Goal: Information Seeking & Learning: Check status

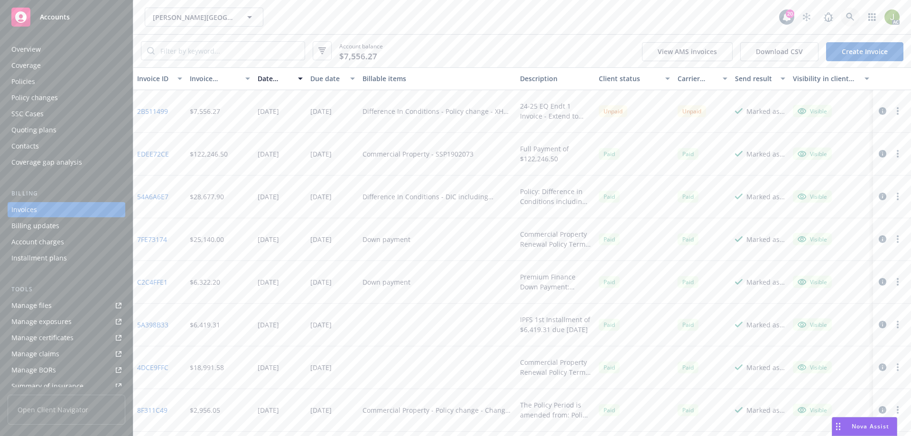
click at [848, 20] on icon at bounding box center [850, 17] width 9 height 9
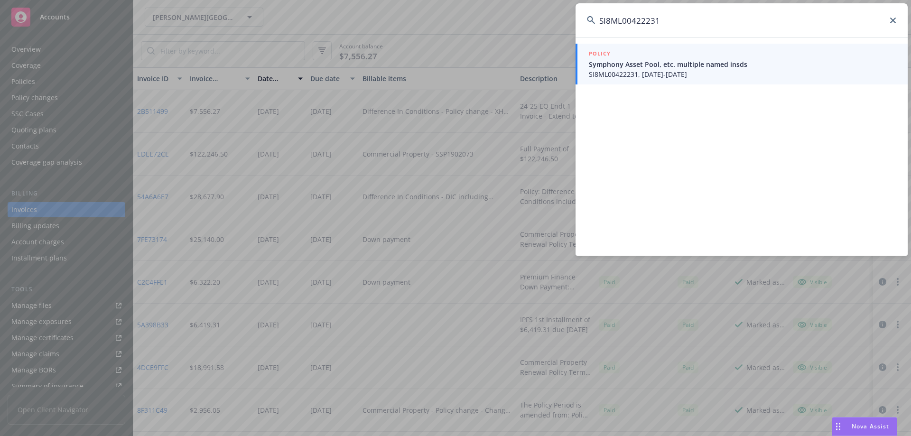
type input "SI8ML00422231"
click at [625, 78] on span "SI8ML00422231, 11/13/2023-11/27/2024" at bounding box center [742, 74] width 307 height 10
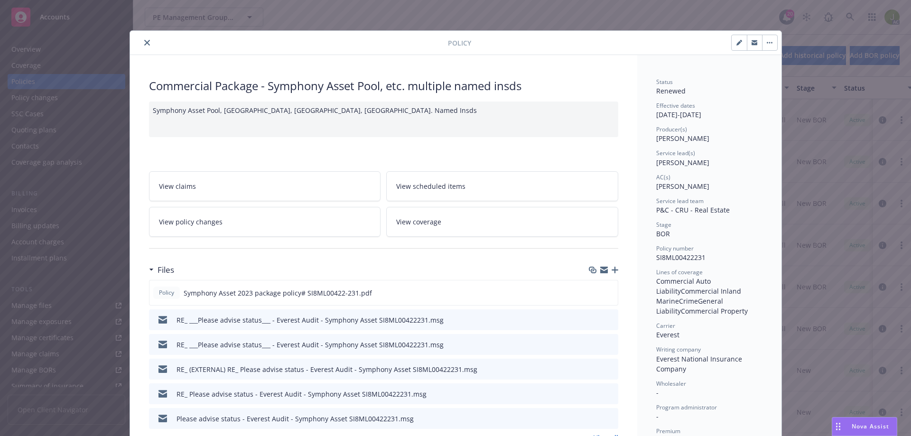
click at [141, 44] on button "close" at bounding box center [146, 42] width 11 height 11
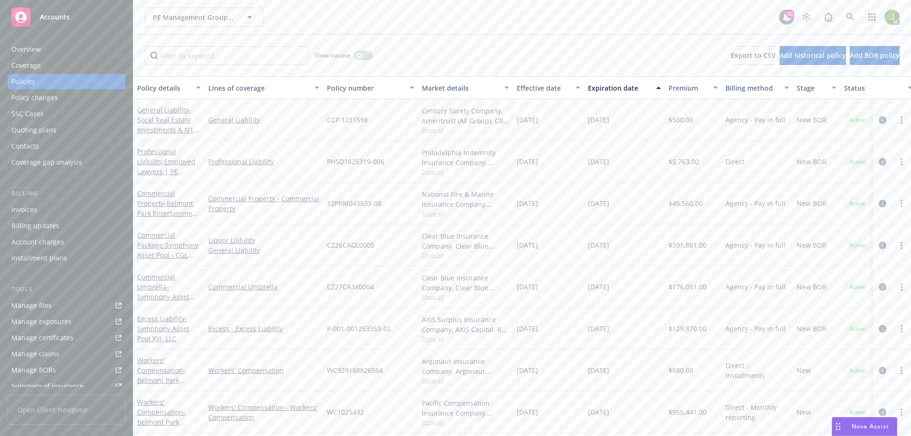
click at [69, 215] on div "Invoices" at bounding box center [66, 209] width 110 height 15
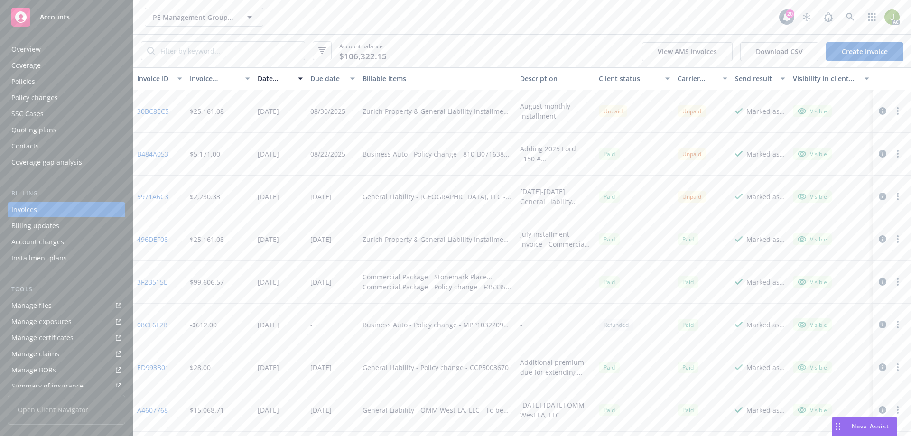
click at [153, 196] on link "5971A6C3" at bounding box center [152, 197] width 31 height 10
drag, startPoint x: 224, startPoint y: 196, endPoint x: 190, endPoint y: 193, distance: 33.8
click at [190, 193] on div "$2,230.33" at bounding box center [220, 197] width 68 height 43
click at [163, 150] on link "B484A053" at bounding box center [152, 154] width 31 height 10
drag, startPoint x: 227, startPoint y: 198, endPoint x: 190, endPoint y: 201, distance: 37.2
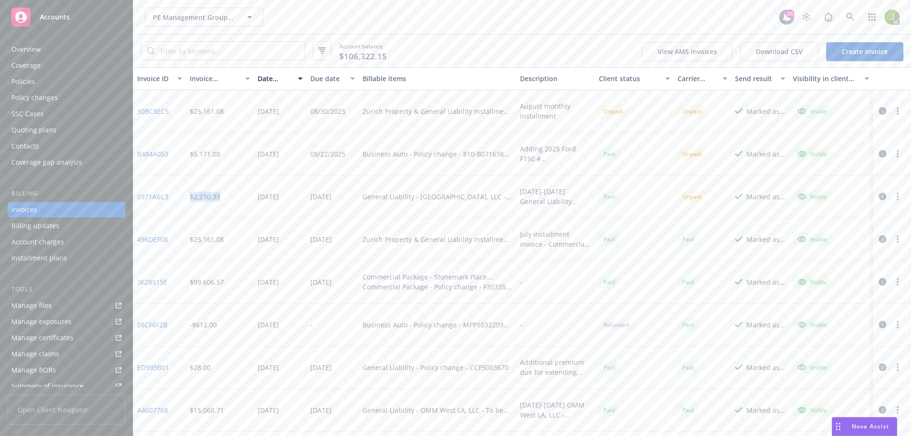
click at [190, 201] on div "$2,230.33" at bounding box center [220, 197] width 68 height 43
drag, startPoint x: 229, startPoint y: 154, endPoint x: 191, endPoint y: 157, distance: 37.6
click at [191, 157] on div "$5,171.00" at bounding box center [220, 154] width 68 height 43
click at [141, 157] on link "B484A053" at bounding box center [152, 154] width 31 height 10
click at [205, 197] on div "$2,230.33" at bounding box center [205, 197] width 30 height 10
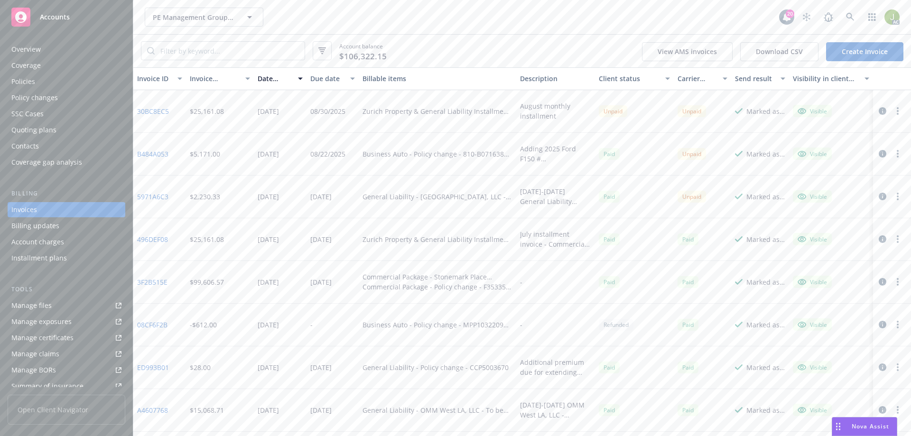
click at [152, 198] on link "5971A6C3" at bounding box center [152, 197] width 31 height 10
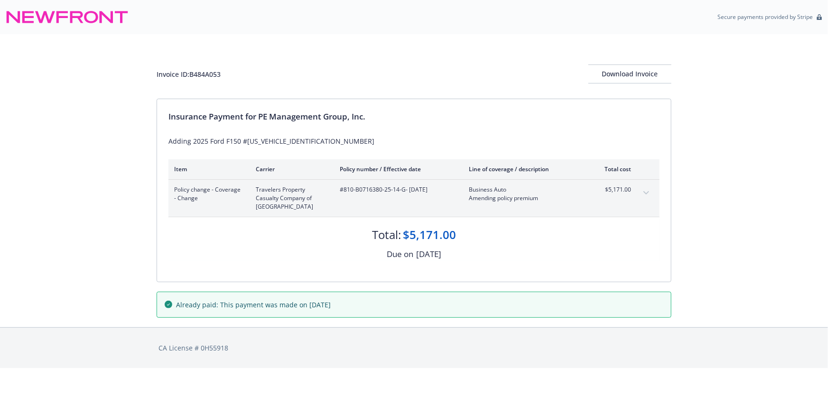
click at [645, 197] on button "expand content" at bounding box center [646, 193] width 15 height 15
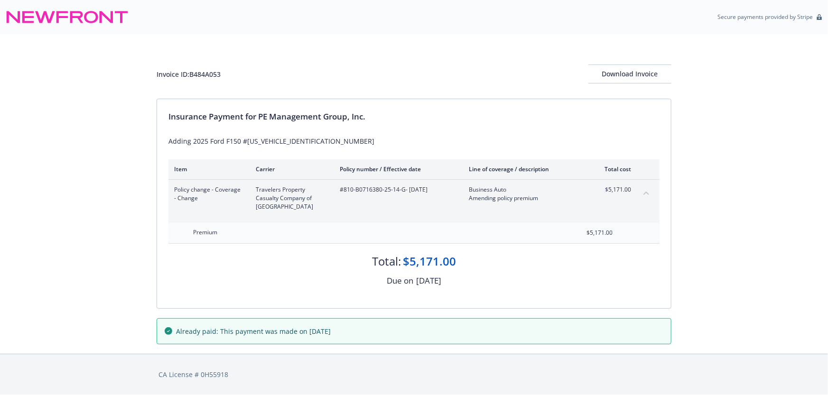
click at [645, 197] on button "collapse content" at bounding box center [646, 193] width 15 height 15
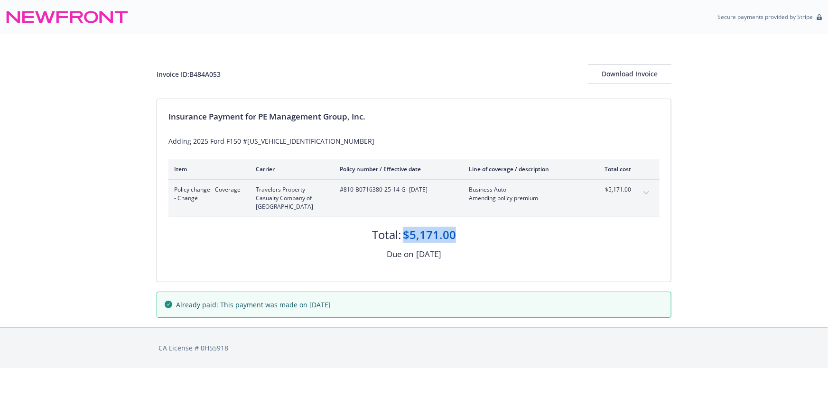
drag, startPoint x: 471, startPoint y: 238, endPoint x: 405, endPoint y: 234, distance: 65.6
click at [405, 234] on div "Total: $5,171.00" at bounding box center [413, 230] width 491 height 26
copy div "$5,171.00"
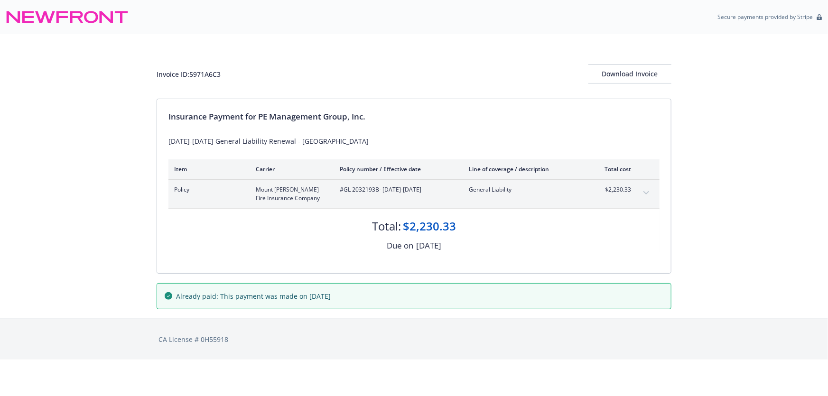
click at [646, 194] on icon "expand content" at bounding box center [646, 192] width 6 height 3
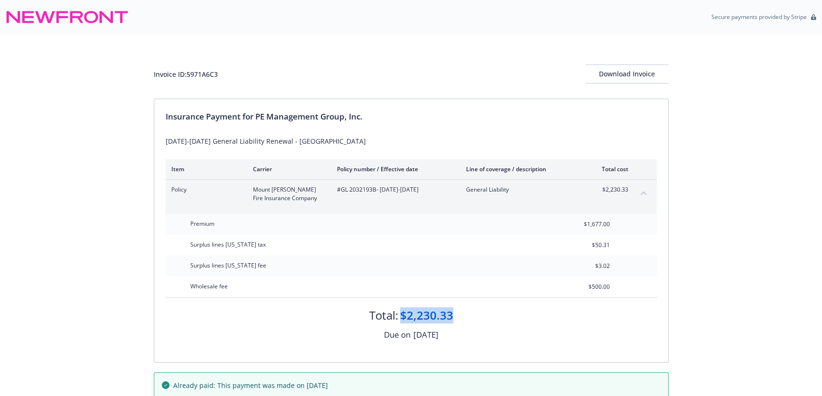
drag, startPoint x: 469, startPoint y: 316, endPoint x: 403, endPoint y: 313, distance: 66.0
click at [403, 313] on div "Total: $2,230.33" at bounding box center [411, 311] width 491 height 26
copy div "$2,230.33"
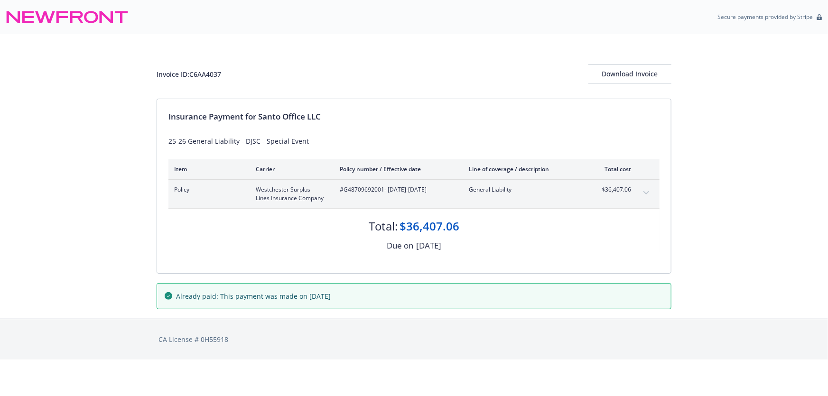
click at [654, 192] on div "Policy Westchester Surplus Lines Insurance Company #G48709692001 - [DATE]-[DATE…" at bounding box center [413, 194] width 491 height 28
click at [649, 193] on icon "expand content" at bounding box center [646, 193] width 6 height 4
